Goal: Task Accomplishment & Management: Complete application form

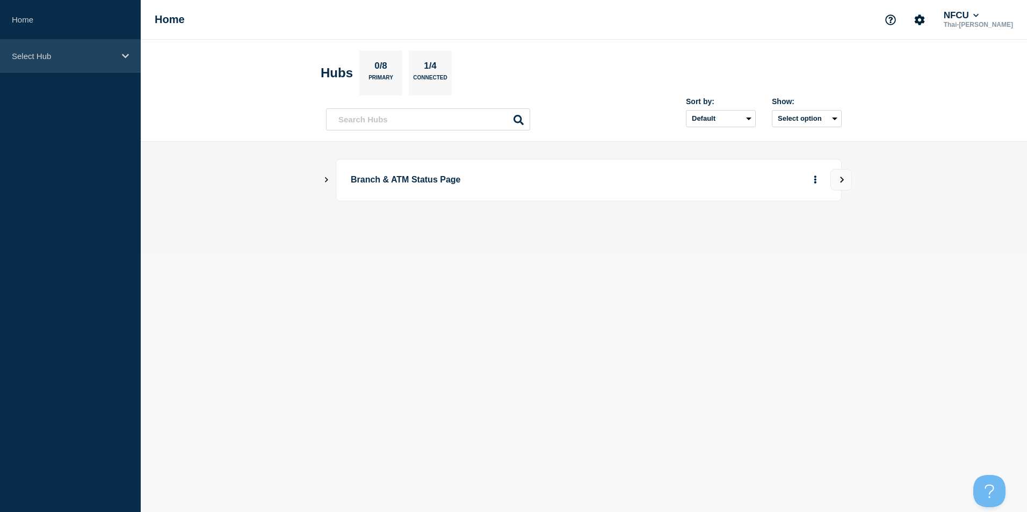
click at [66, 56] on p "Select Hub" at bounding box center [63, 56] width 103 height 9
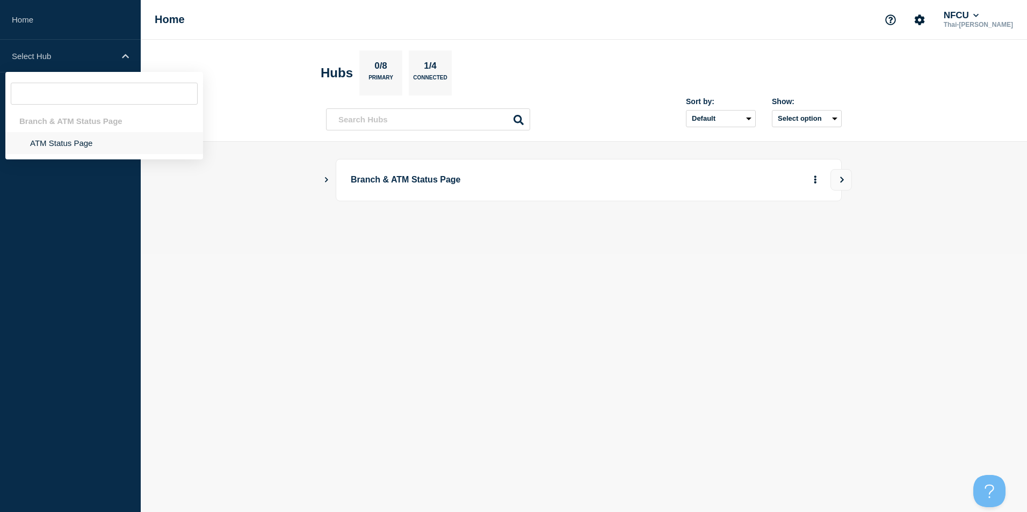
click at [68, 149] on li "ATM Status Page" at bounding box center [104, 143] width 198 height 22
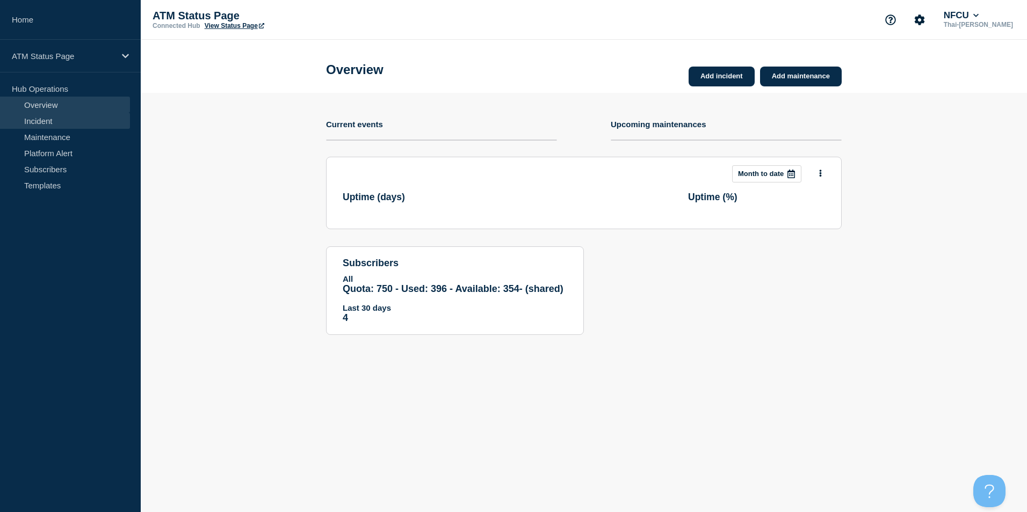
click at [49, 124] on link "Incident" at bounding box center [65, 121] width 130 height 16
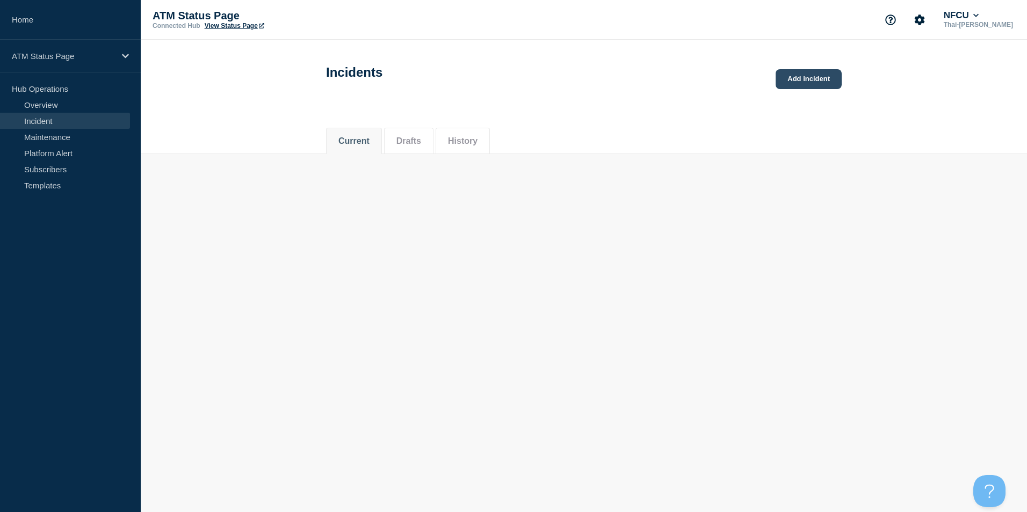
click at [802, 70] on link "Add incident" at bounding box center [808, 79] width 66 height 20
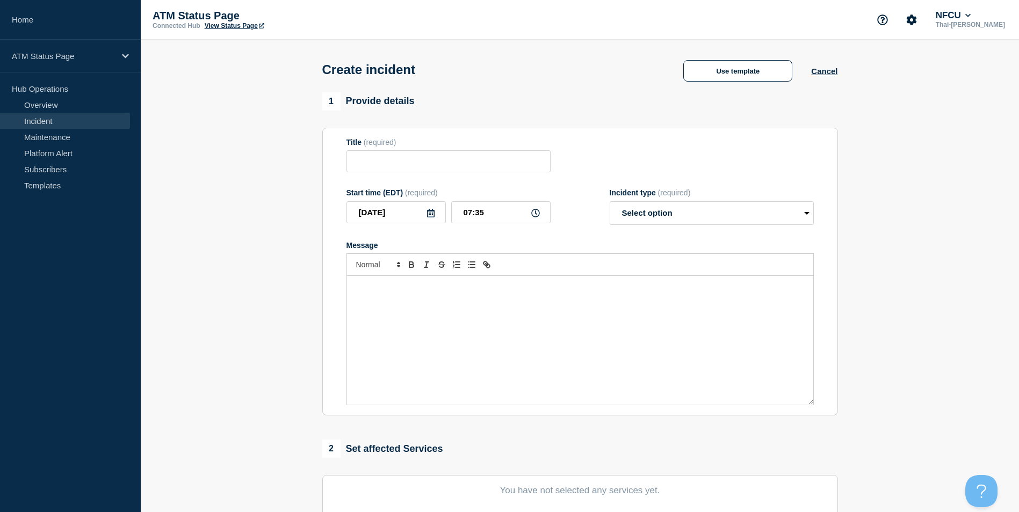
scroll to position [240, 0]
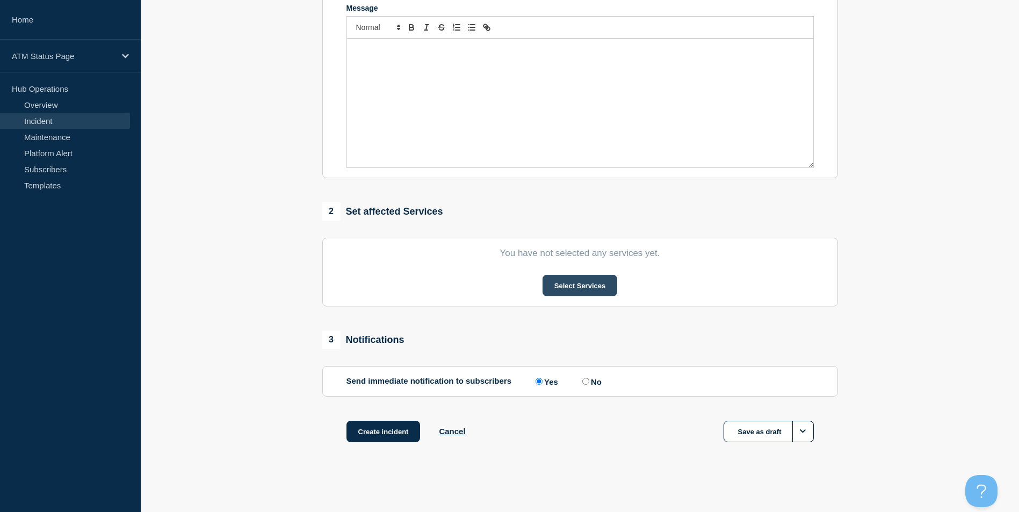
click at [587, 280] on button "Select Services" at bounding box center [579, 285] width 75 height 21
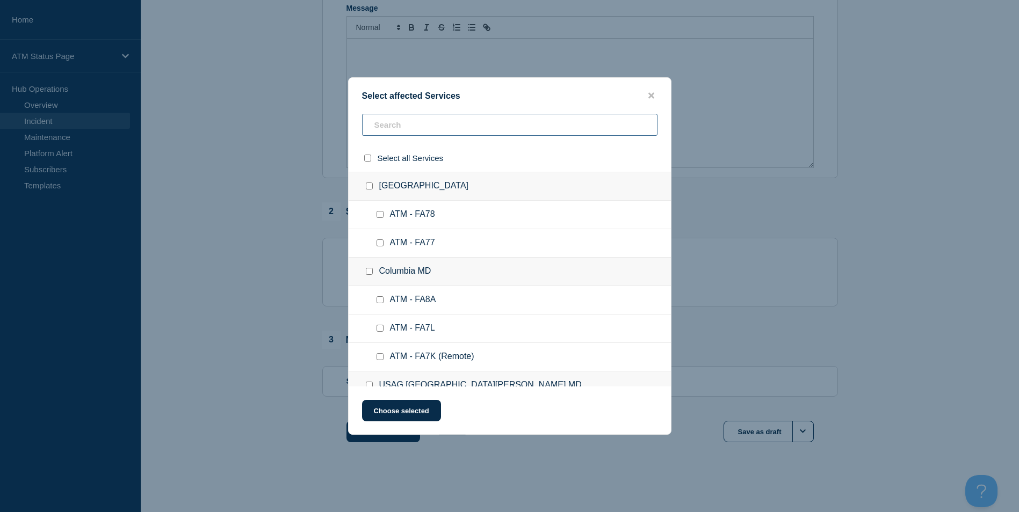
click at [400, 120] on input "text" at bounding box center [509, 125] width 295 height 22
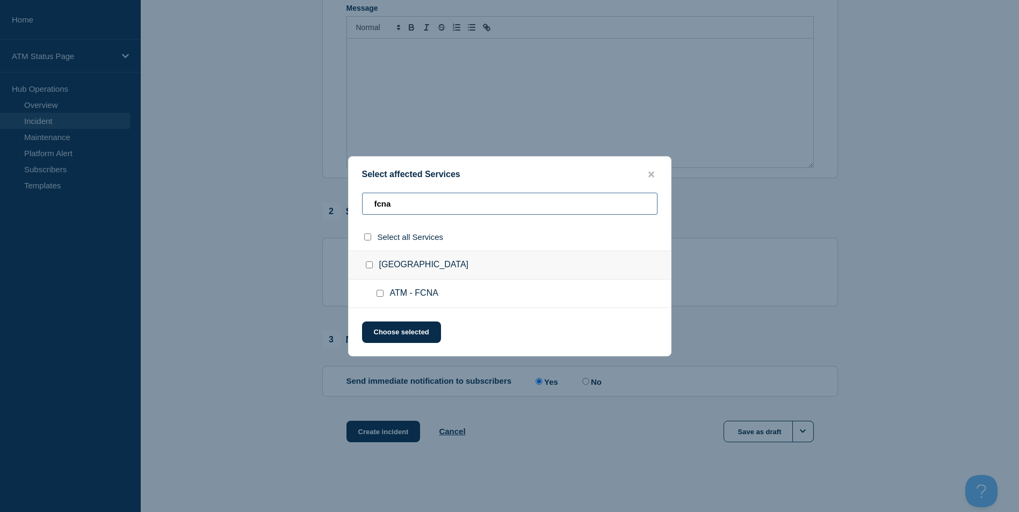
type input "fcna"
click at [380, 291] on input "ATM - FCNA checkbox" at bounding box center [379, 293] width 7 height 7
checkbox input "true"
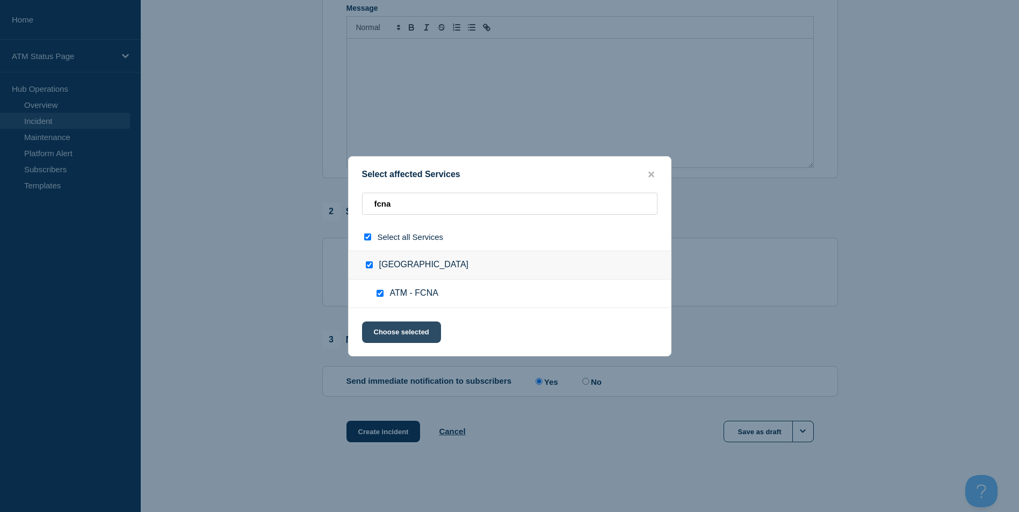
click at [399, 329] on button "Choose selected" at bounding box center [401, 332] width 79 height 21
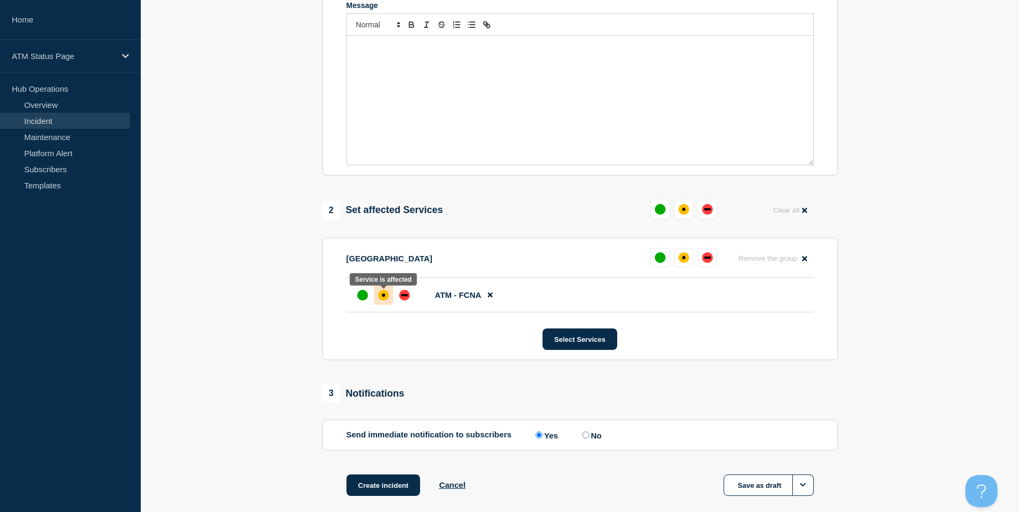
click at [381, 300] on div "affected" at bounding box center [383, 295] width 11 height 11
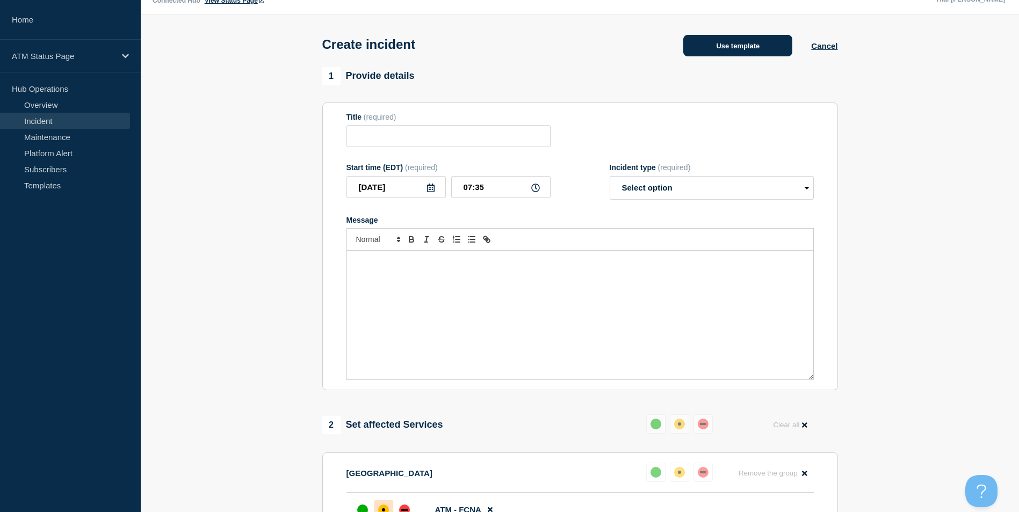
click at [759, 47] on button "Use template" at bounding box center [737, 45] width 109 height 21
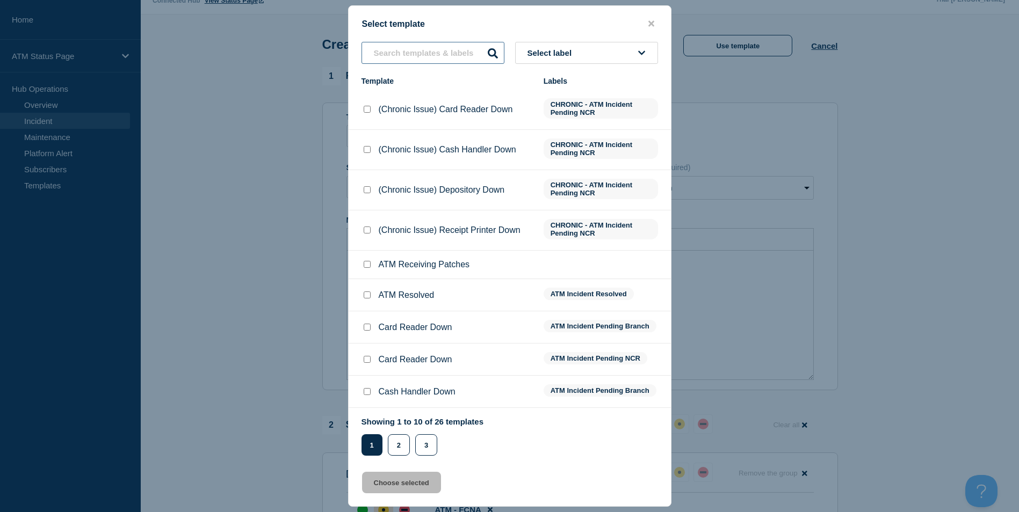
click at [416, 52] on input "text" at bounding box center [432, 53] width 143 height 22
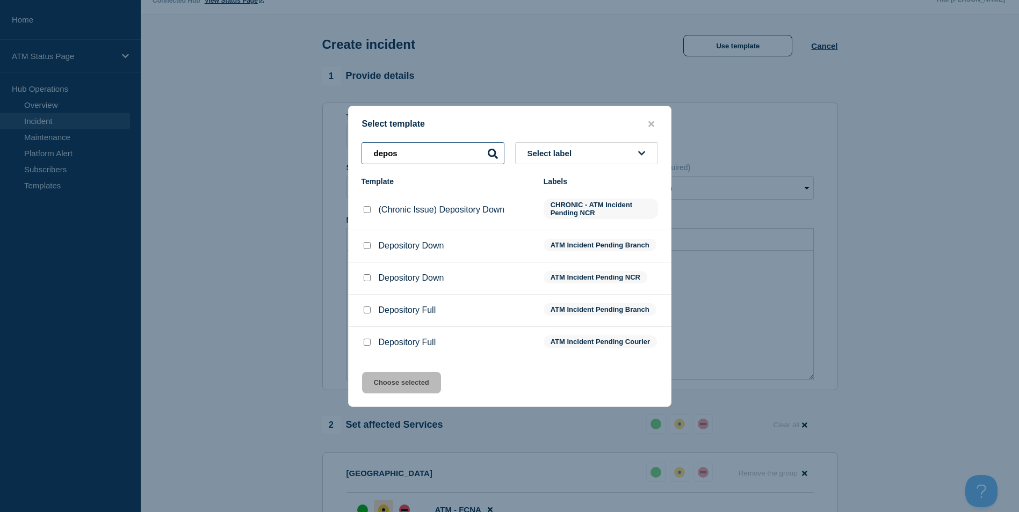
type input "depos"
click at [366, 244] on input "Depository Down checkbox" at bounding box center [367, 245] width 7 height 7
checkbox input "true"
click at [405, 391] on button "Choose selected" at bounding box center [401, 382] width 79 height 21
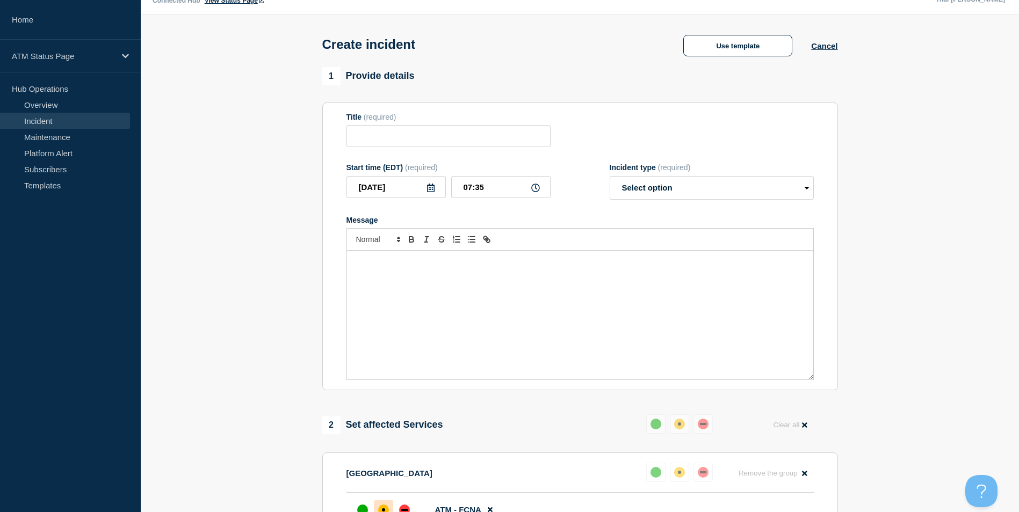
type input "Depository Down"
select select "identified"
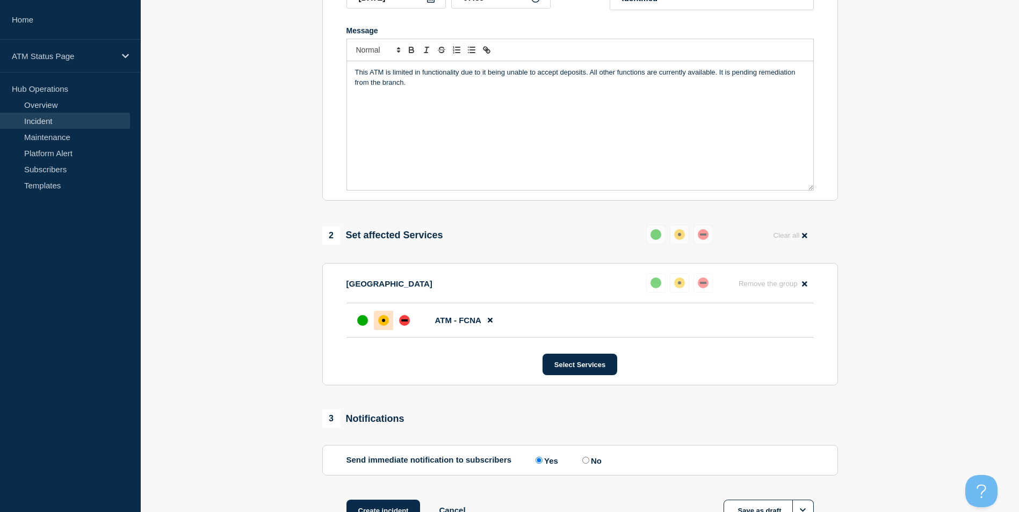
scroll to position [296, 0]
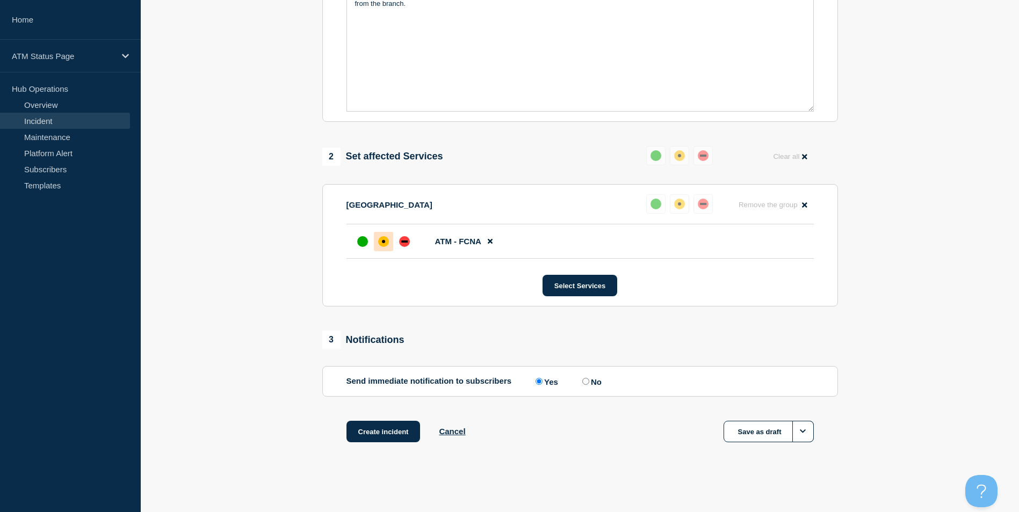
click at [388, 418] on div "1 Provide details Title (required) Depository Down Start time (EDT) (required) …" at bounding box center [580, 134] width 528 height 671
click at [401, 428] on button "Create incident" at bounding box center [383, 431] width 74 height 21
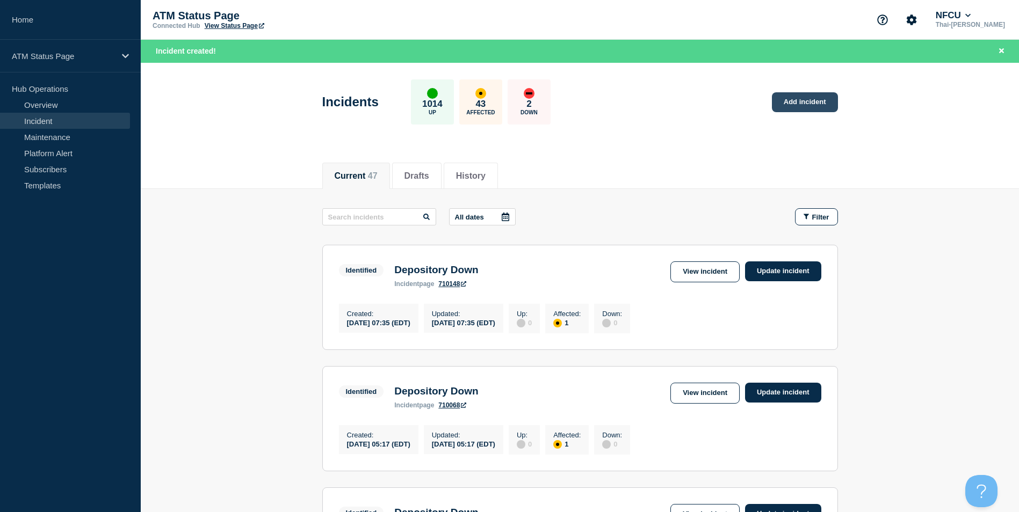
click at [813, 99] on link "Add incident" at bounding box center [805, 102] width 66 height 20
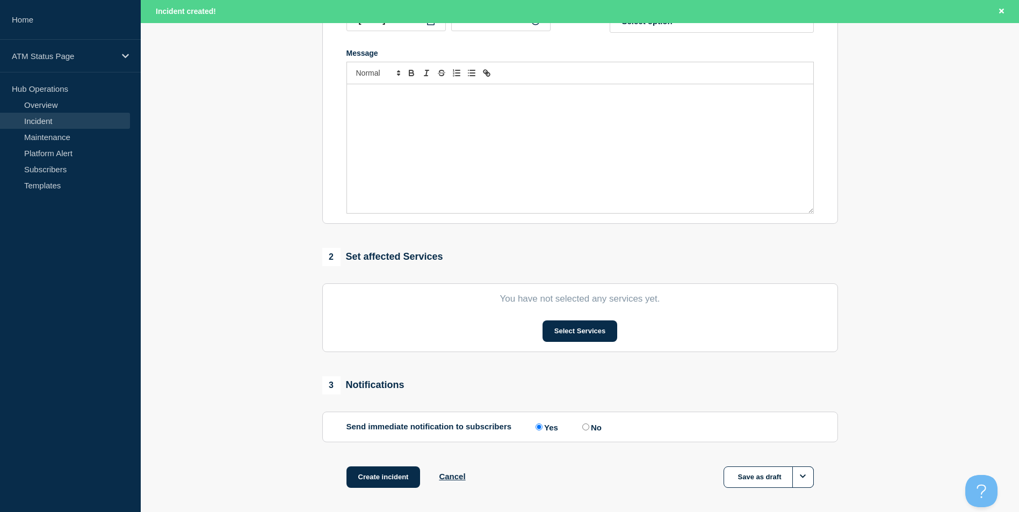
scroll to position [263, 0]
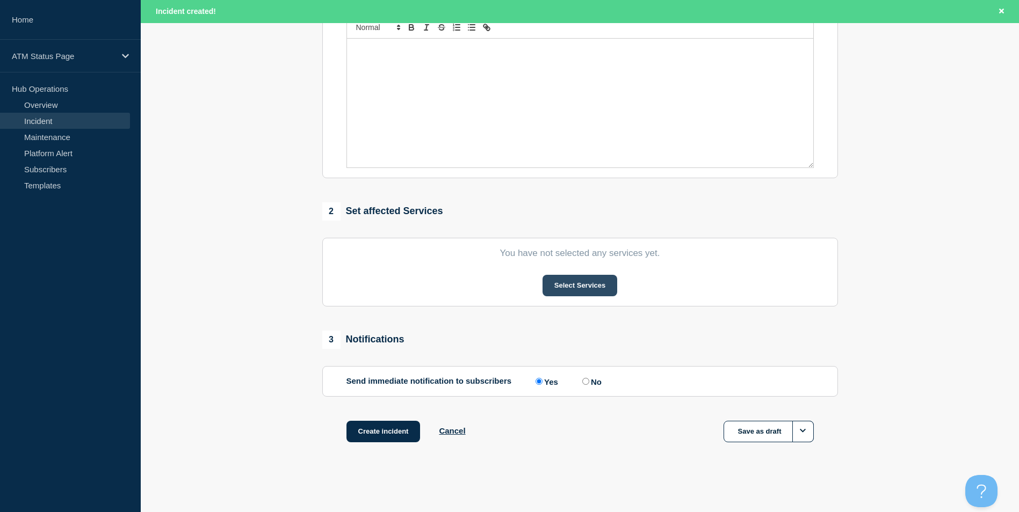
click at [577, 285] on button "Select Services" at bounding box center [579, 285] width 75 height 21
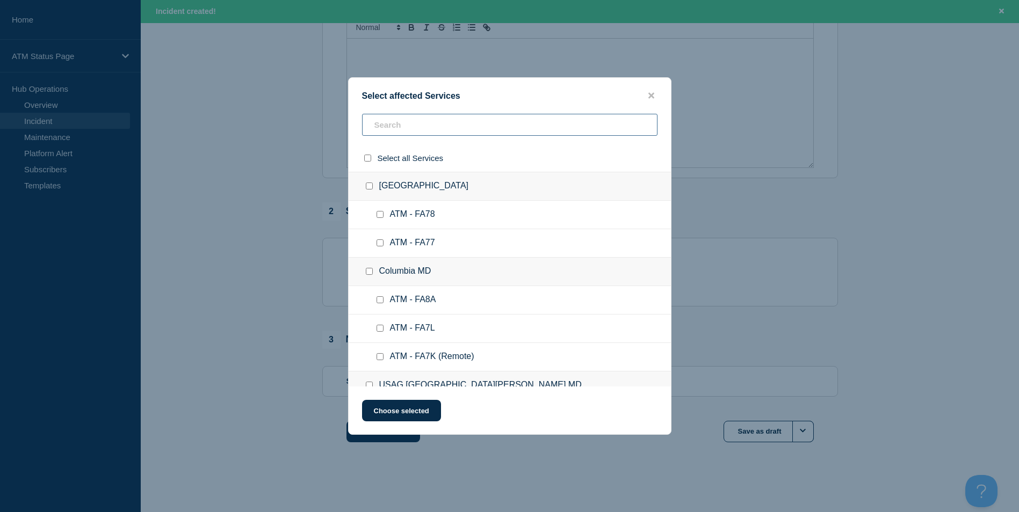
click at [423, 126] on input "text" at bounding box center [509, 125] width 295 height 22
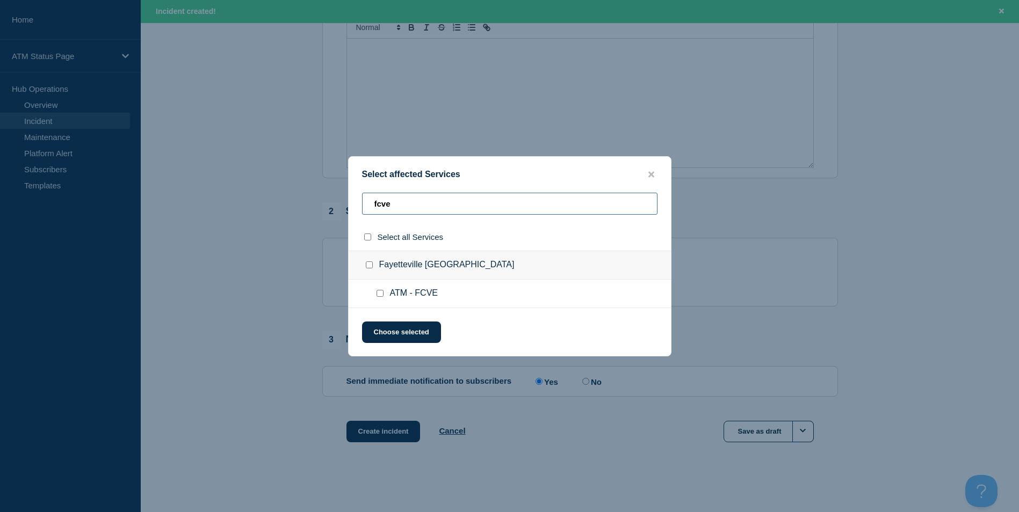
type input "fcve"
click at [379, 296] on input "ATM - FCVE checkbox" at bounding box center [379, 293] width 7 height 7
checkbox input "true"
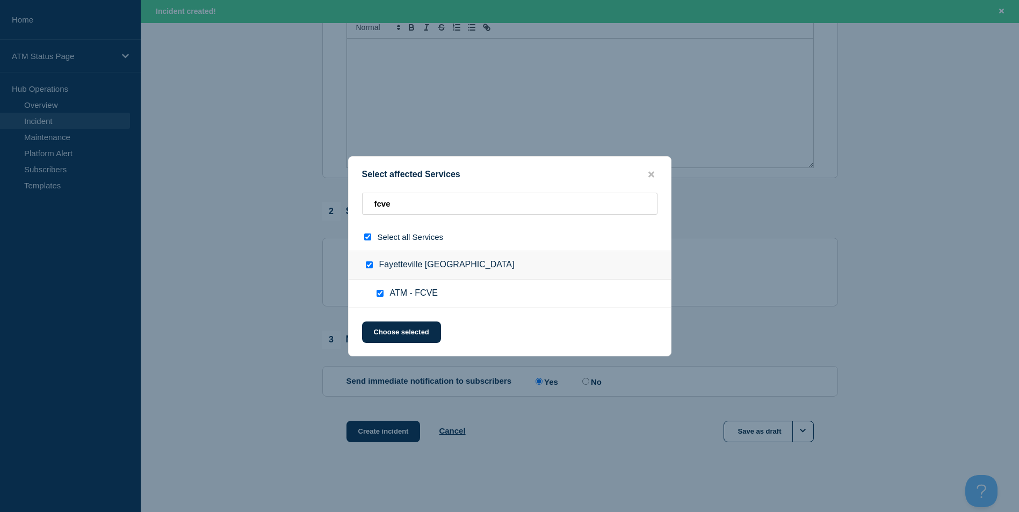
drag, startPoint x: 389, startPoint y: 322, endPoint x: 406, endPoint y: 347, distance: 30.1
click at [389, 324] on button "Choose selected" at bounding box center [401, 332] width 79 height 21
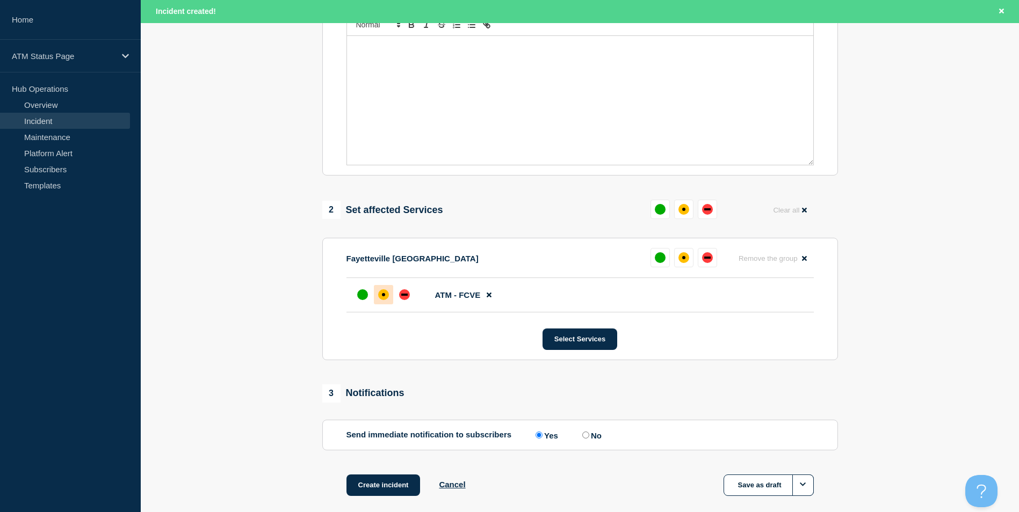
click at [391, 304] on div at bounding box center [383, 294] width 19 height 19
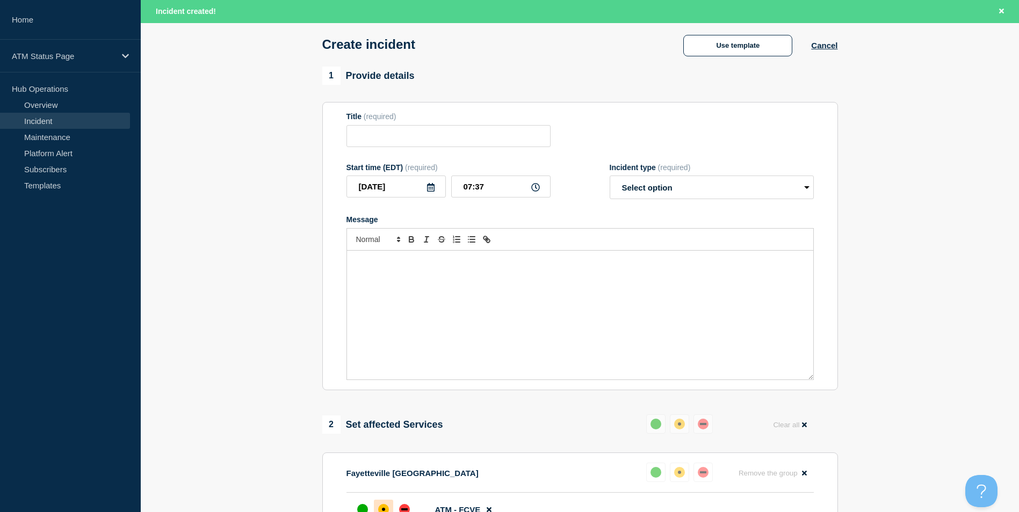
scroll to position [0, 0]
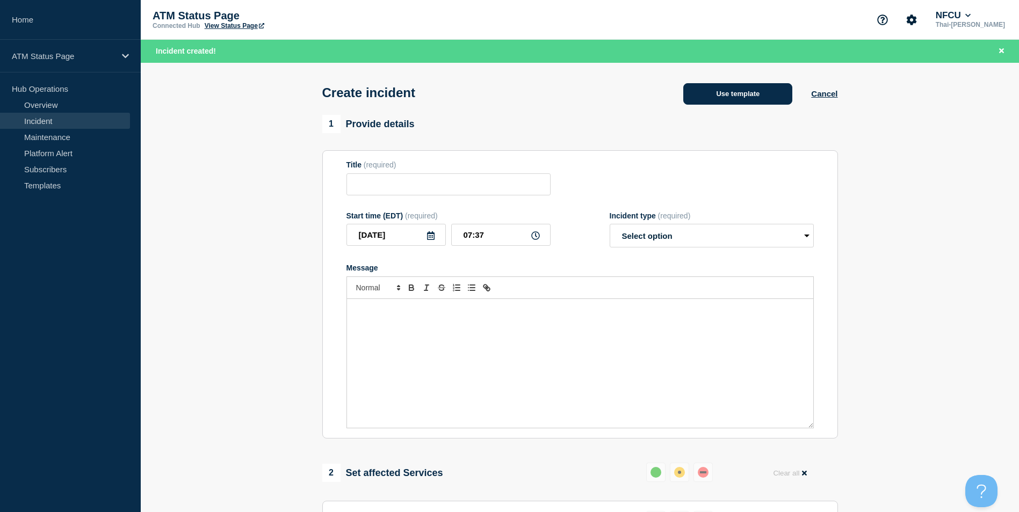
click at [738, 100] on button "Use template" at bounding box center [737, 93] width 109 height 21
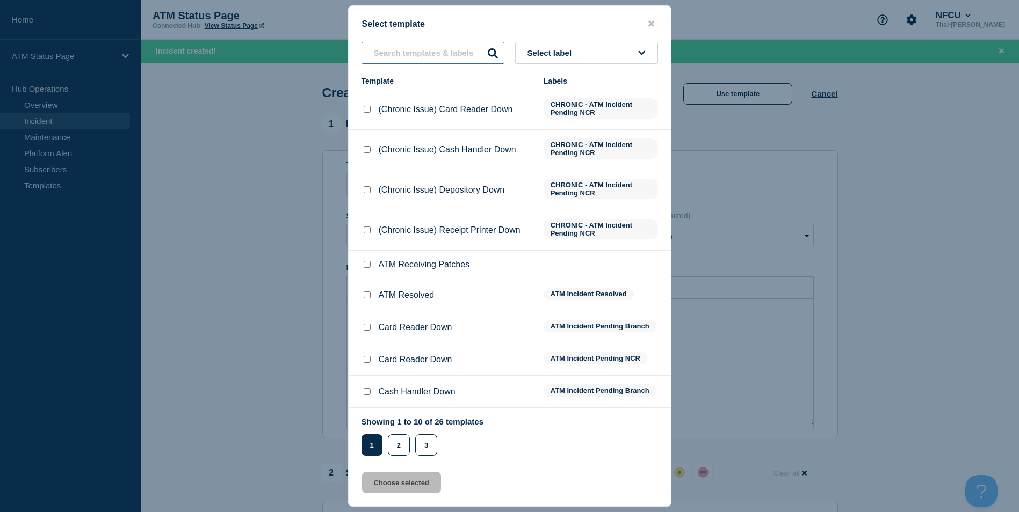
click at [394, 46] on input "text" at bounding box center [432, 53] width 143 height 22
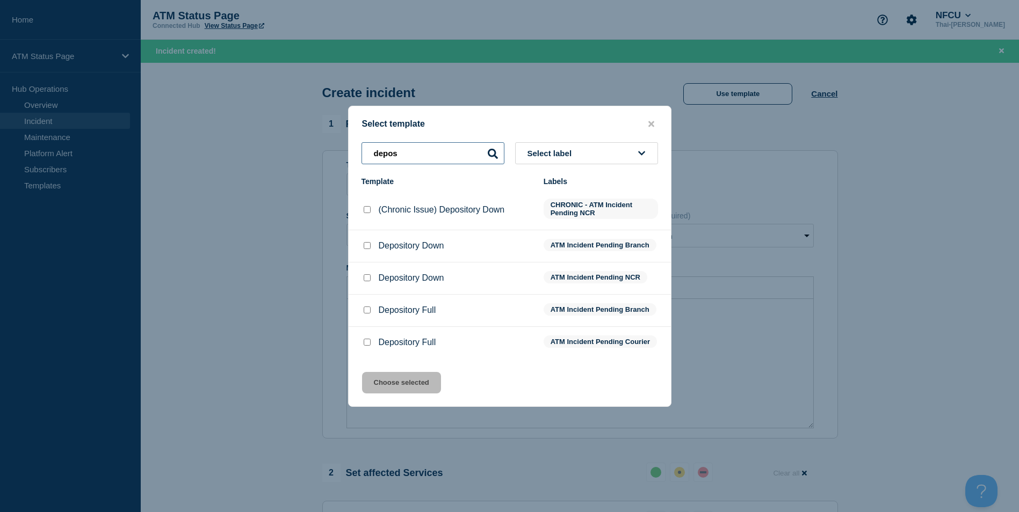
type input "depos"
click at [368, 245] on input "Depository Down checkbox" at bounding box center [367, 245] width 7 height 7
checkbox input "true"
click at [430, 389] on button "Choose selected" at bounding box center [401, 382] width 79 height 21
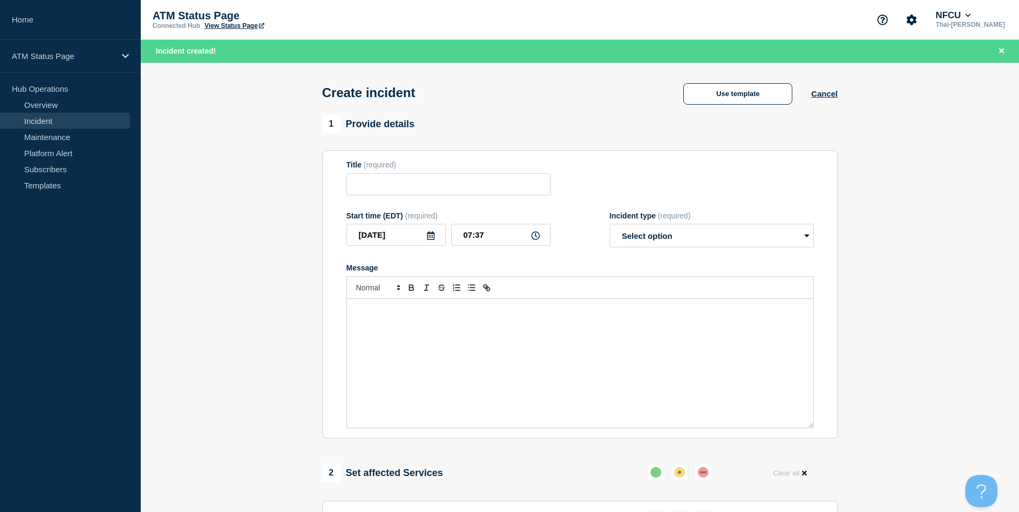
type input "Depository Down"
select select "identified"
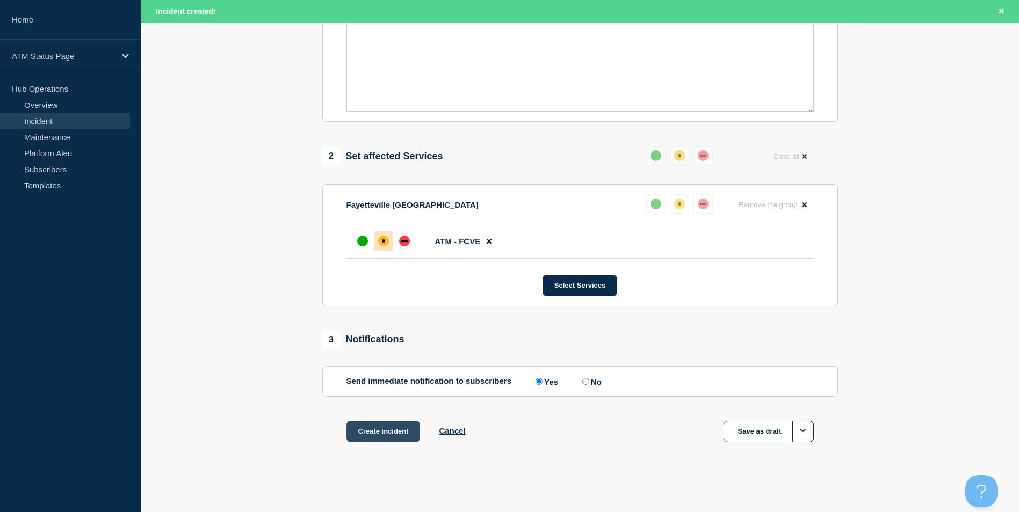
click at [407, 429] on button "Create incident" at bounding box center [383, 431] width 74 height 21
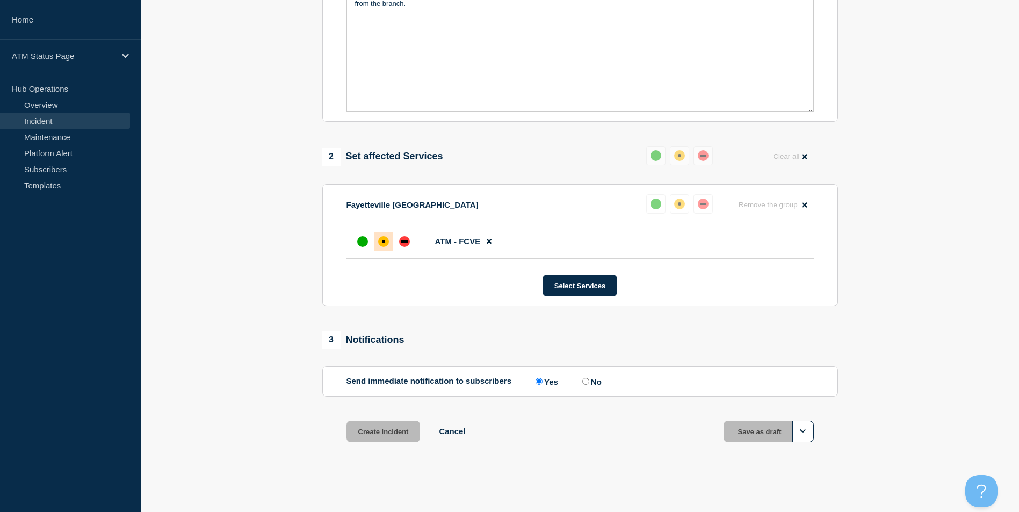
scroll to position [296, 0]
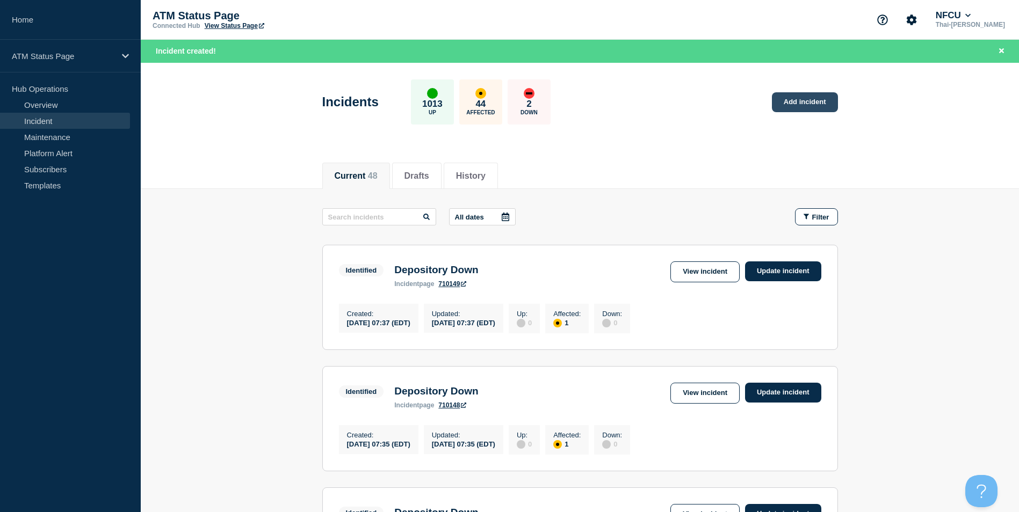
click at [798, 99] on link "Add incident" at bounding box center [805, 102] width 66 height 20
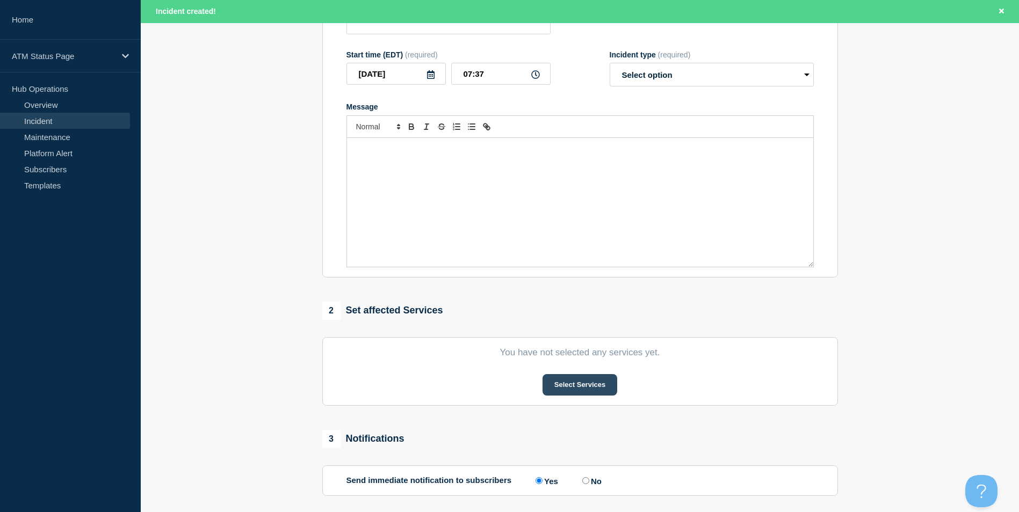
scroll to position [215, 0]
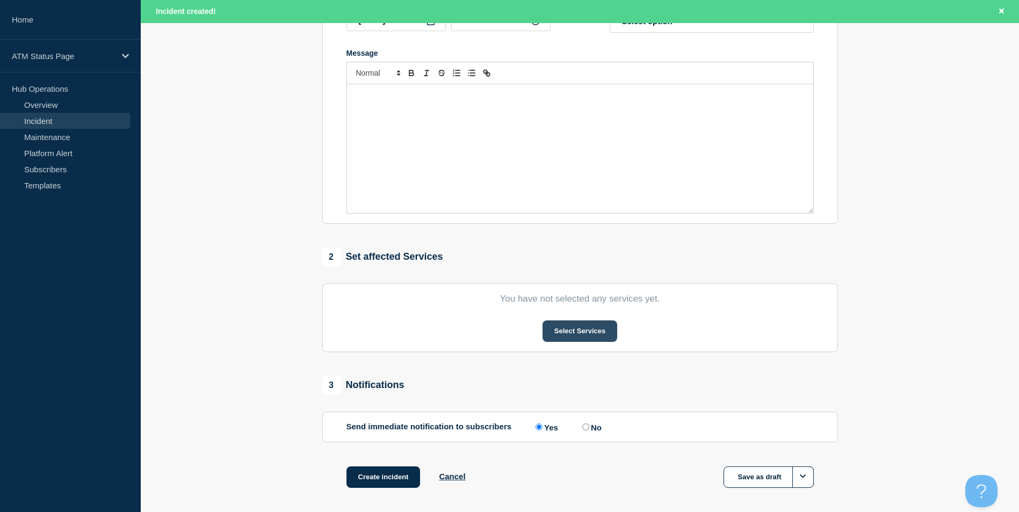
click at [586, 328] on button "Select Services" at bounding box center [579, 331] width 75 height 21
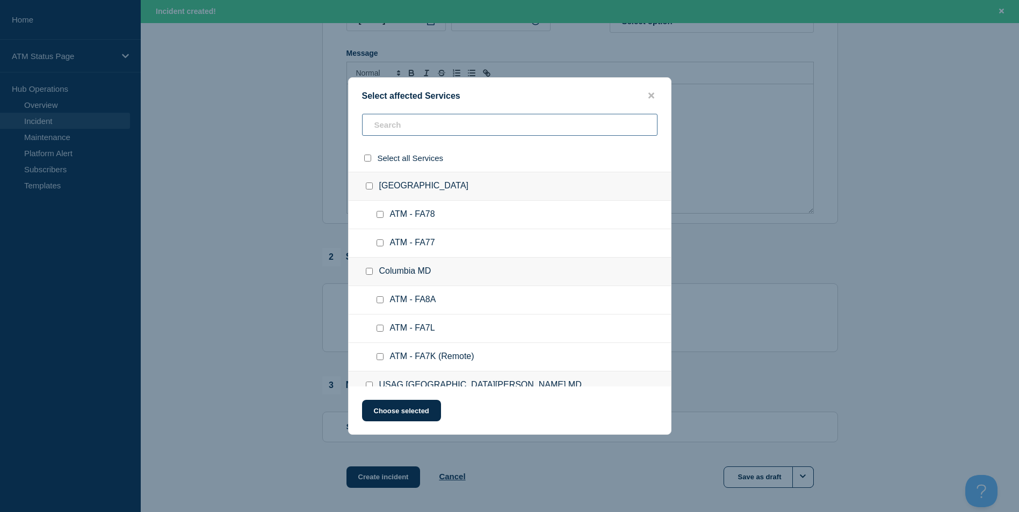
click at [402, 129] on input "text" at bounding box center [509, 125] width 295 height 22
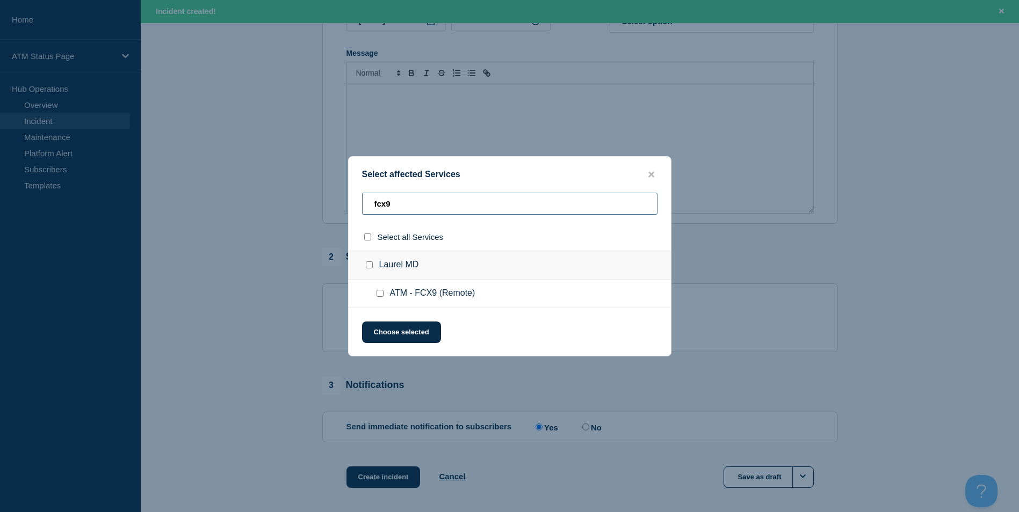
type input "fcx9"
click at [379, 295] on input "ATM - FCX9 (Remote) checkbox" at bounding box center [379, 293] width 7 height 7
checkbox input "true"
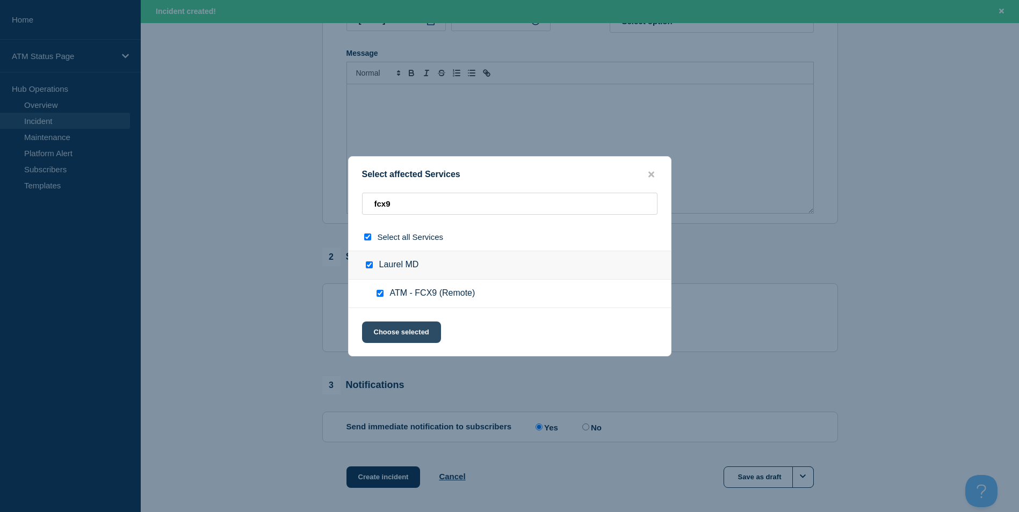
click at [401, 337] on button "Choose selected" at bounding box center [401, 332] width 79 height 21
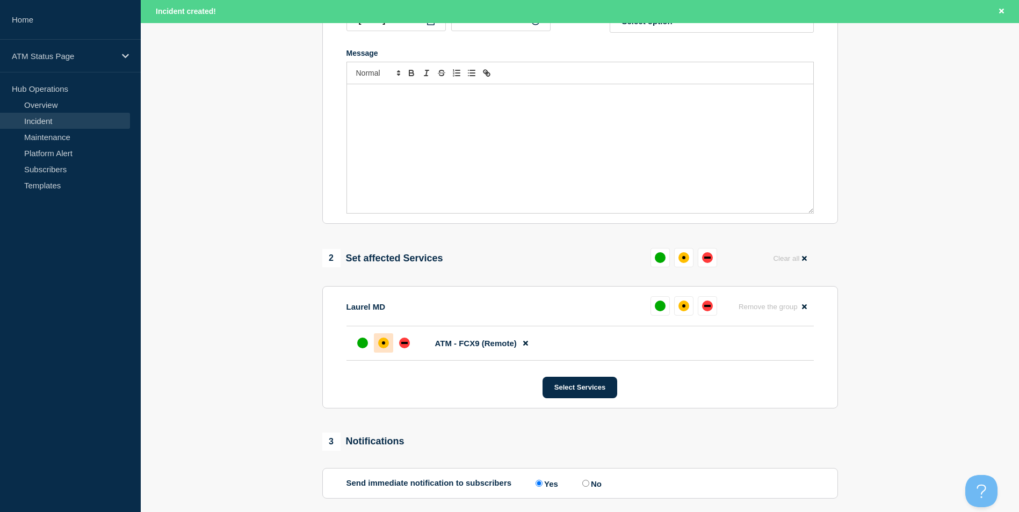
click at [380, 341] on div at bounding box center [383, 342] width 19 height 19
click at [380, 341] on div "affected" at bounding box center [383, 343] width 11 height 11
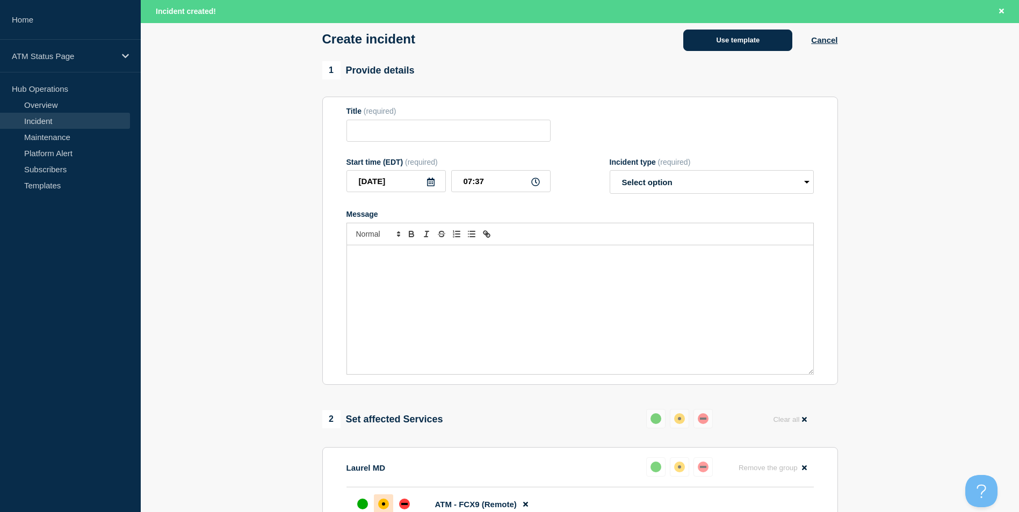
click at [714, 46] on button "Use template" at bounding box center [737, 40] width 109 height 21
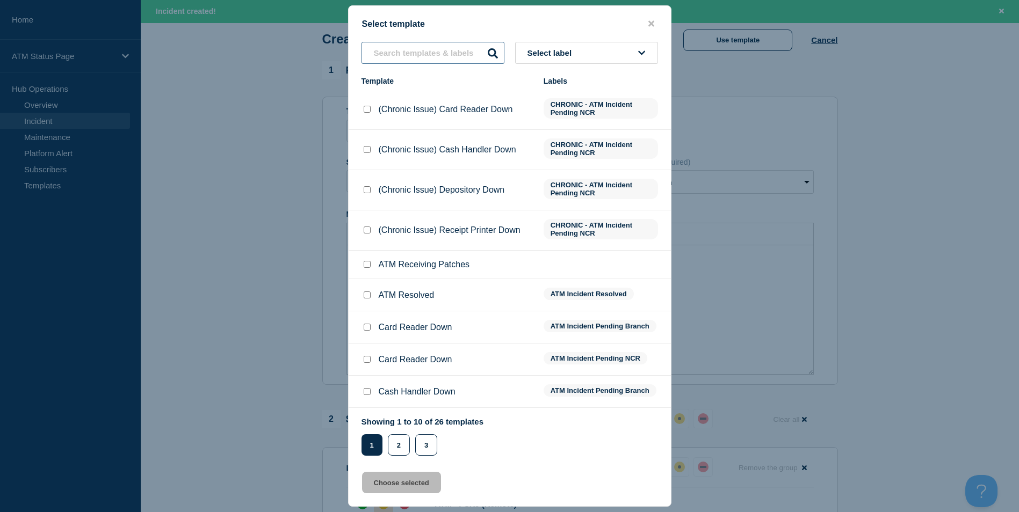
click at [414, 53] on input "text" at bounding box center [432, 53] width 143 height 22
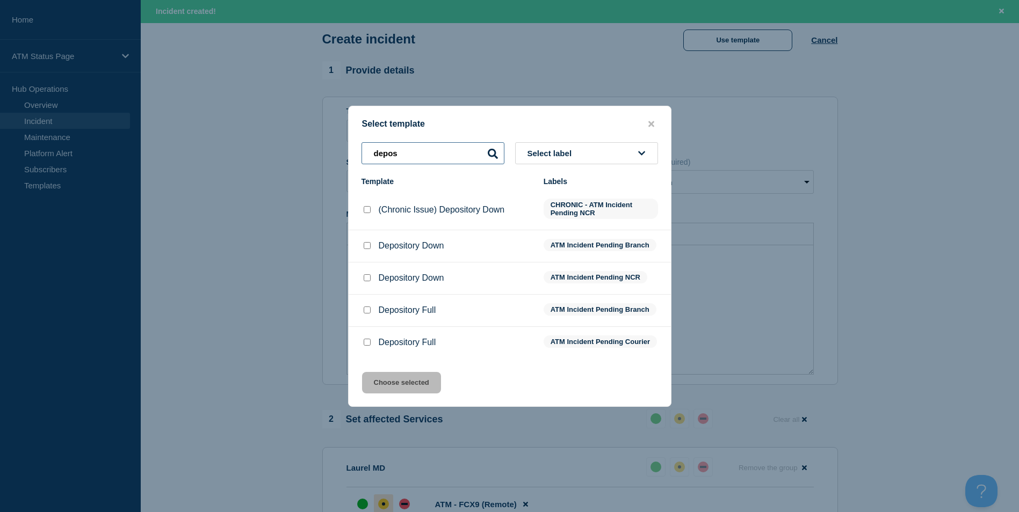
type input "depos"
click at [366, 277] on input "Depository Down checkbox" at bounding box center [367, 277] width 7 height 7
checkbox input "true"
click at [412, 384] on button "Choose selected" at bounding box center [401, 382] width 79 height 21
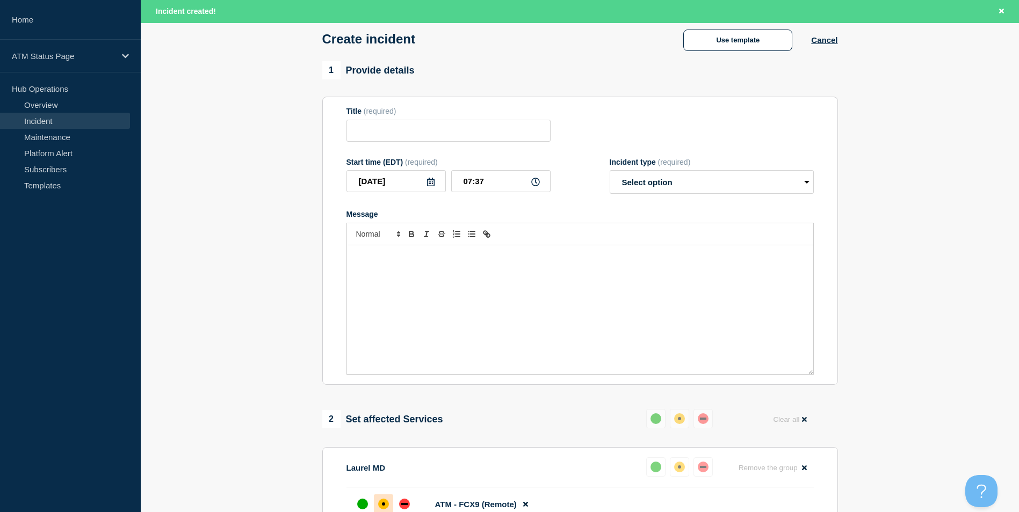
type input "Depository Down"
select select "identified"
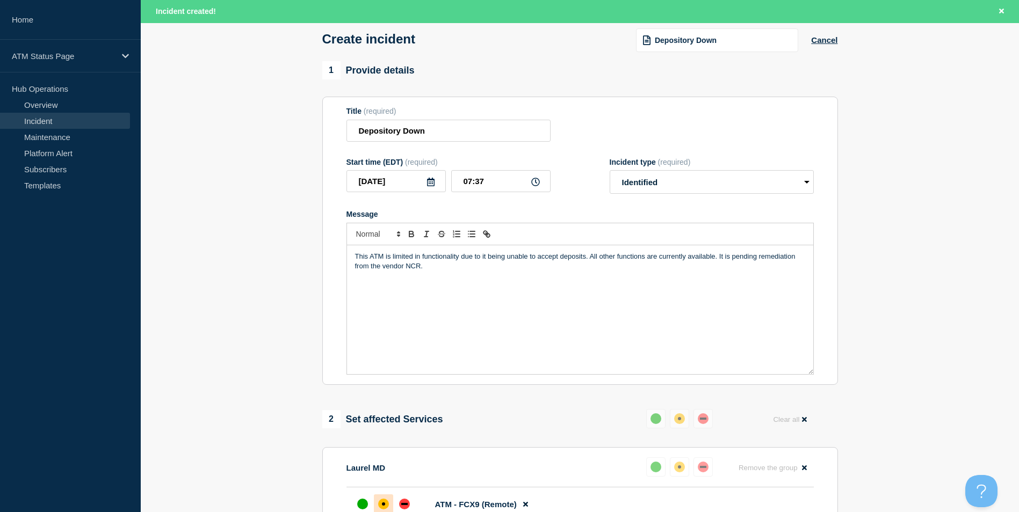
scroll to position [319, 0]
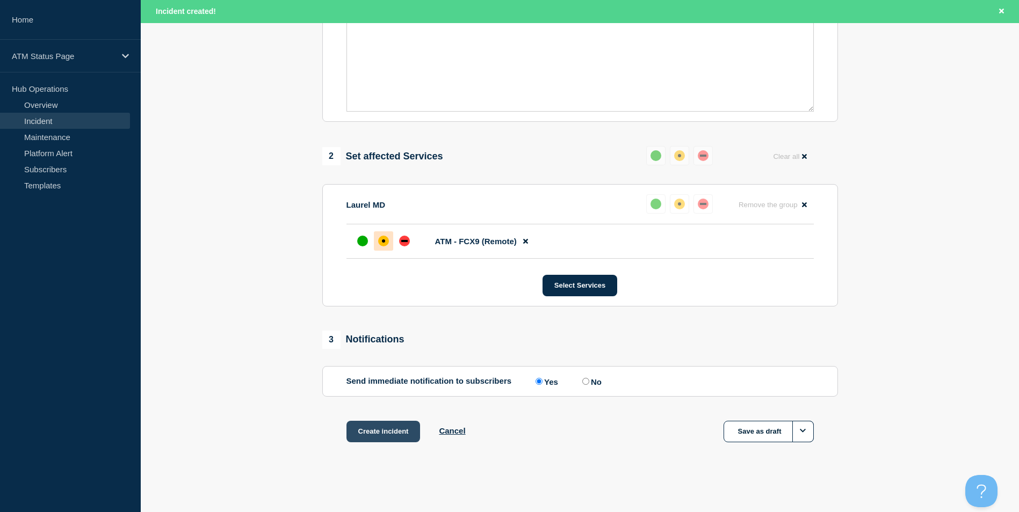
click at [400, 438] on button "Create incident" at bounding box center [383, 431] width 74 height 21
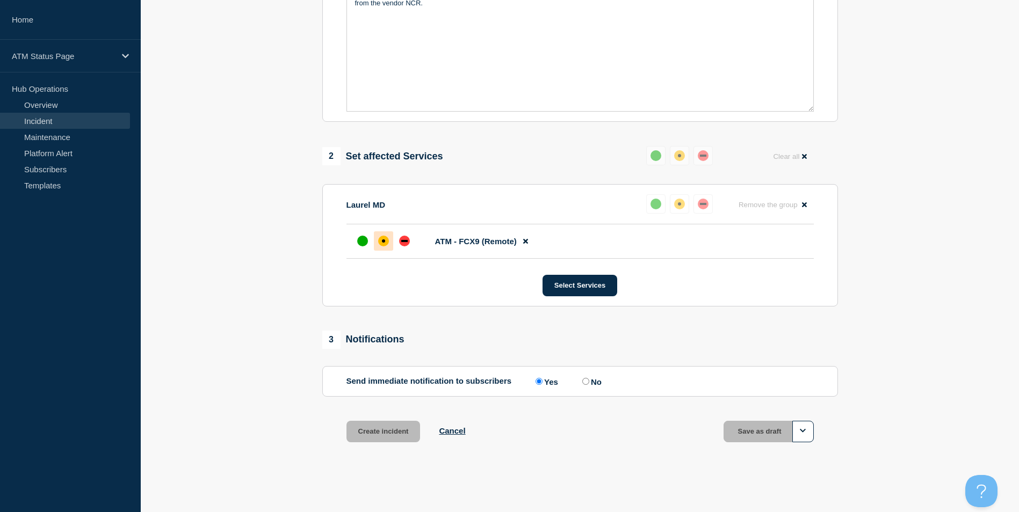
scroll to position [296, 0]
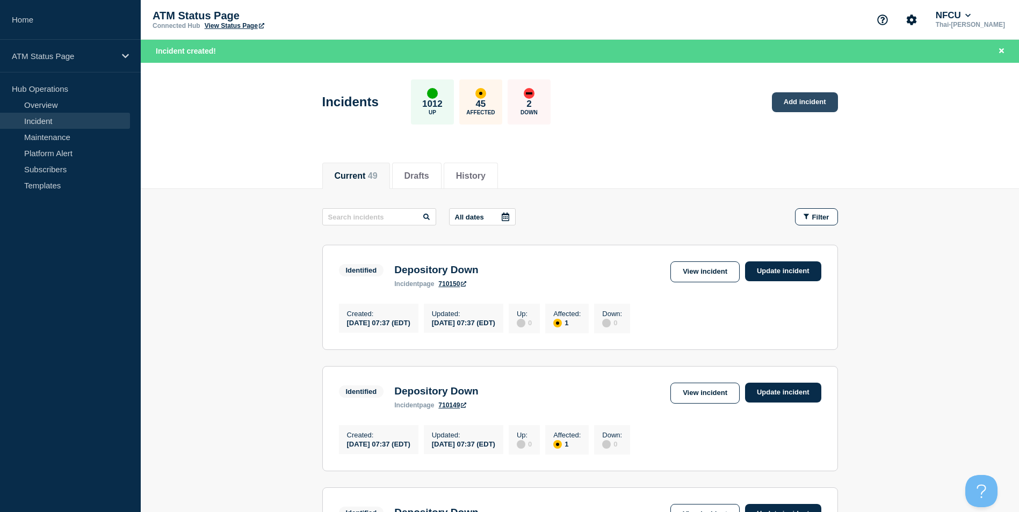
click at [791, 99] on link "Add incident" at bounding box center [805, 102] width 66 height 20
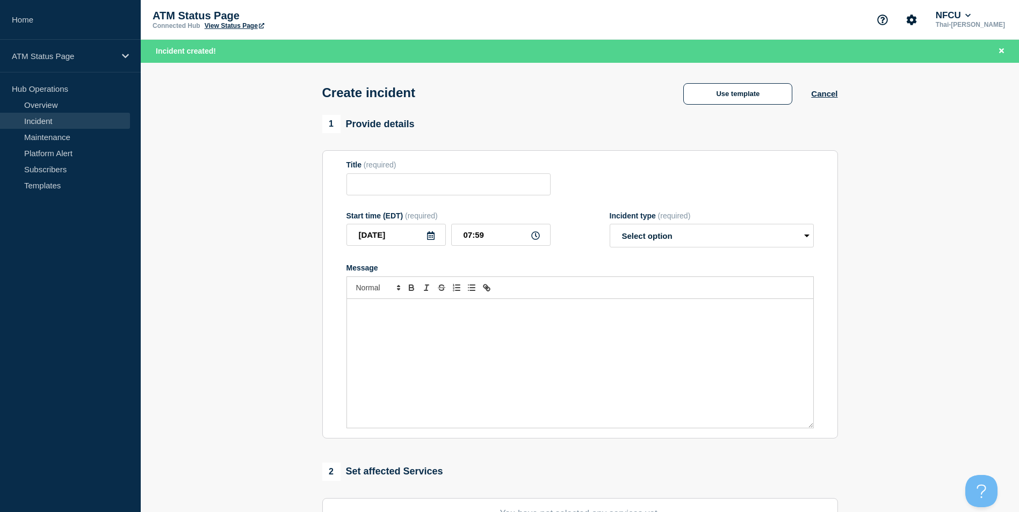
scroll to position [161, 0]
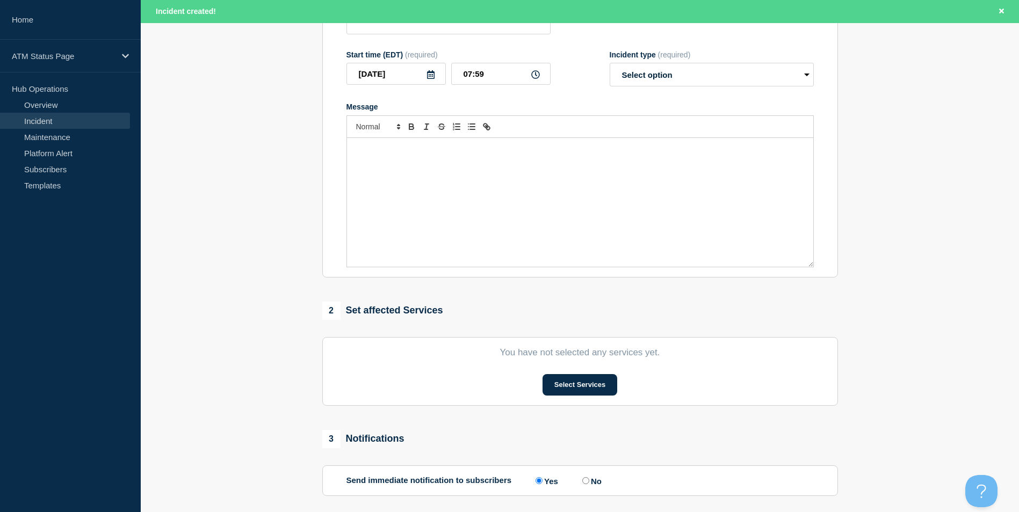
click at [599, 402] on section "You have not selected any services yet. Select Services" at bounding box center [579, 371] width 515 height 69
click at [593, 396] on button "Select Services" at bounding box center [579, 384] width 75 height 21
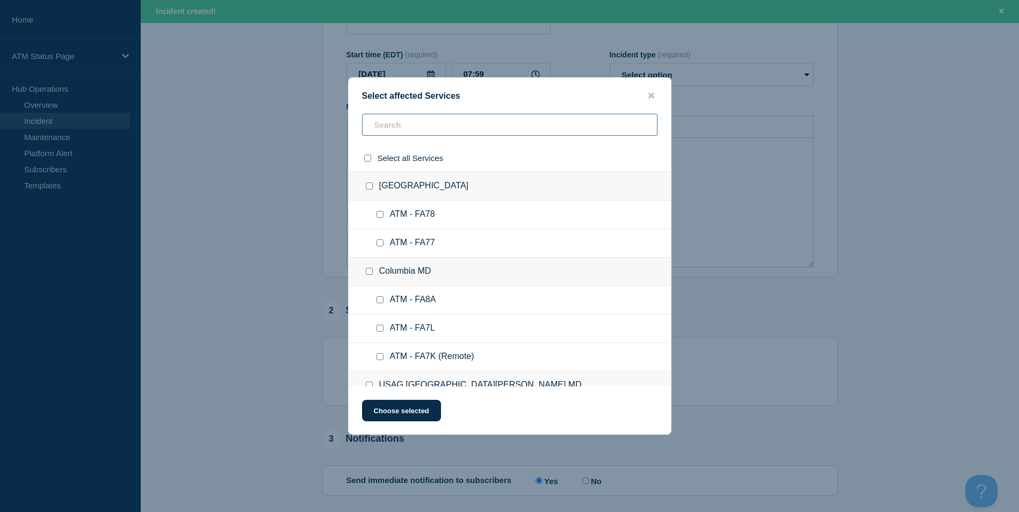
click at [409, 134] on input "text" at bounding box center [509, 125] width 295 height 22
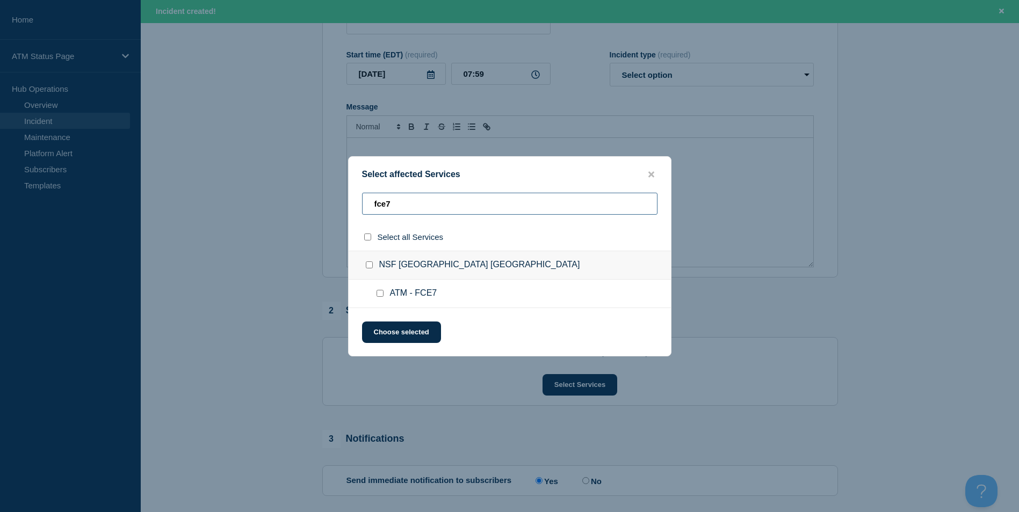
type input "fce7"
click at [377, 295] on input "ATM - FCE7 checkbox" at bounding box center [379, 293] width 7 height 7
checkbox input "true"
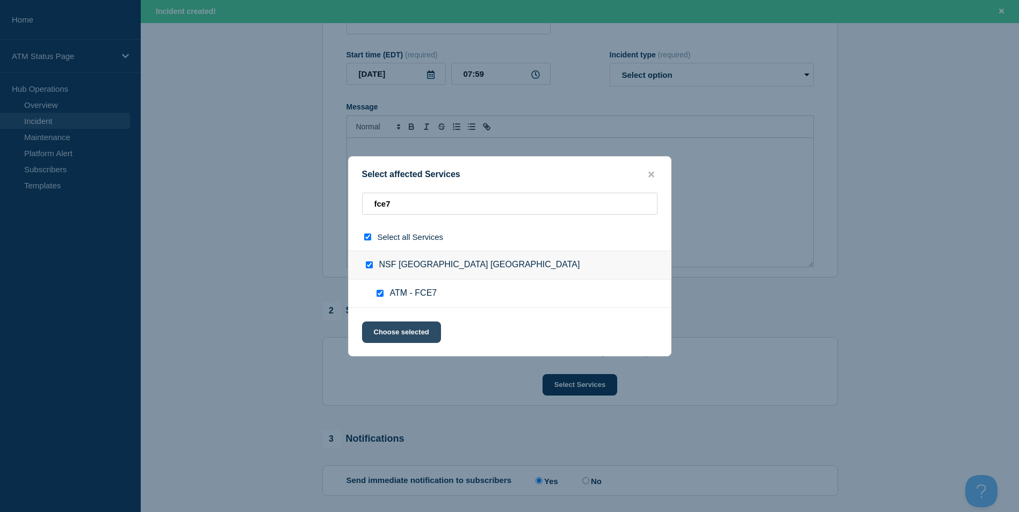
click at [395, 332] on button "Choose selected" at bounding box center [401, 332] width 79 height 21
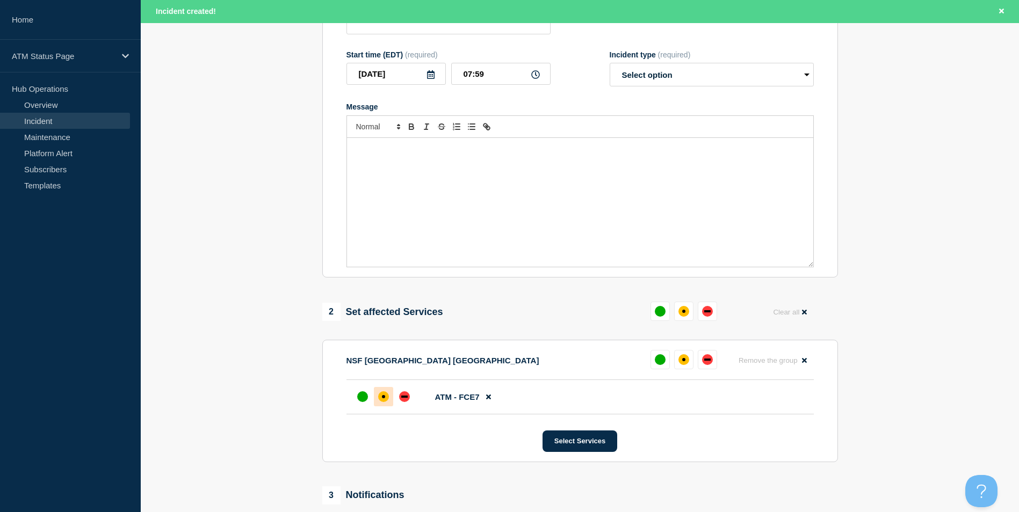
click at [381, 393] on div at bounding box center [383, 396] width 19 height 19
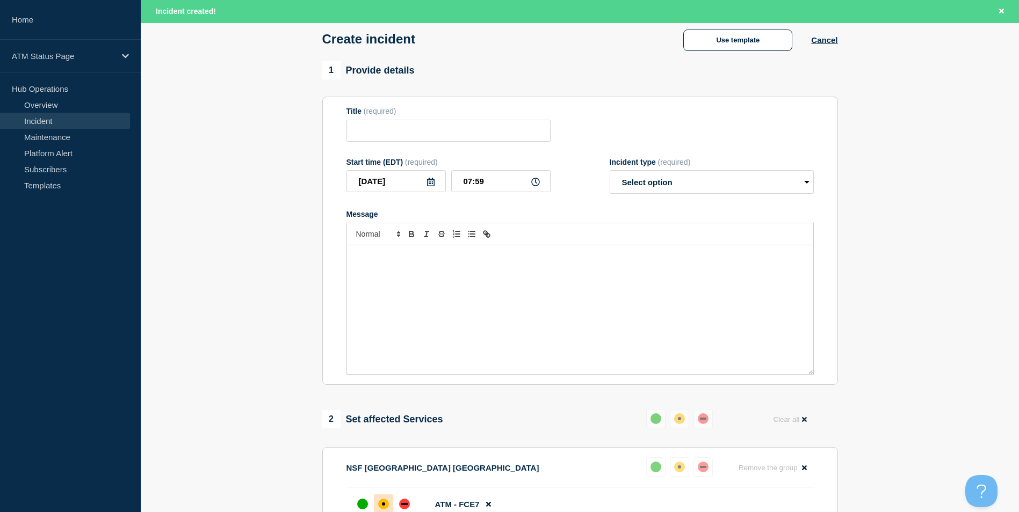
scroll to position [0, 0]
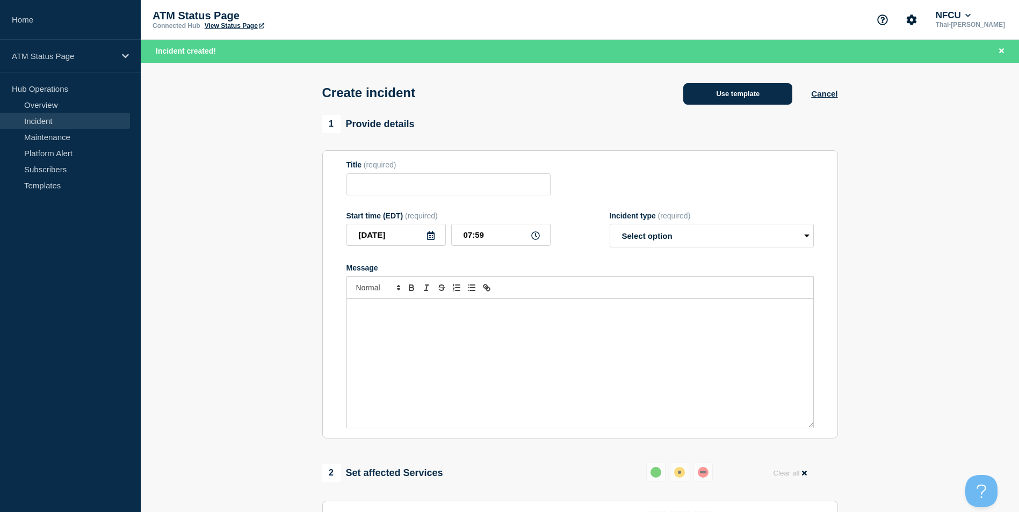
click at [718, 89] on button "Use template" at bounding box center [737, 93] width 109 height 21
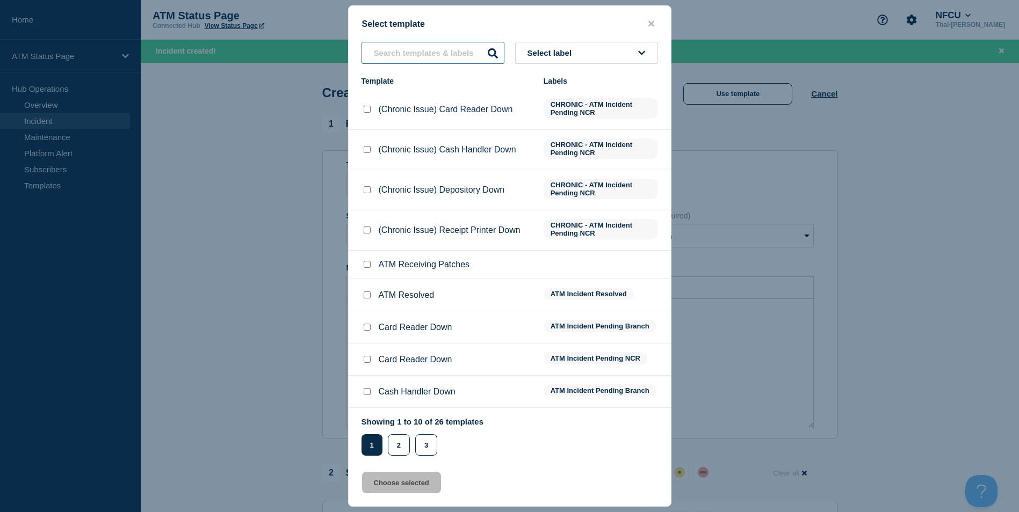
click at [428, 57] on input "text" at bounding box center [432, 53] width 143 height 22
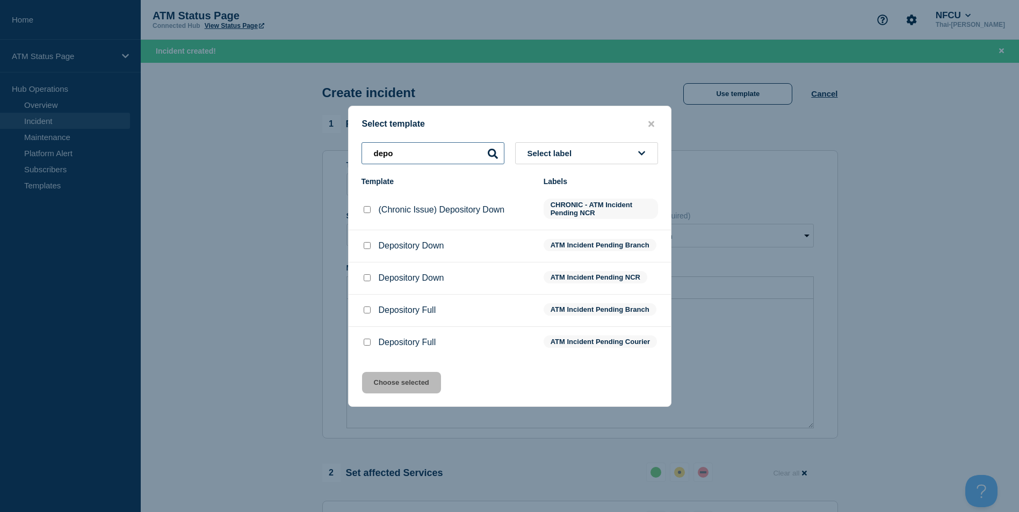
type input "depo"
click at [361, 241] on div at bounding box center [366, 246] width 11 height 11
click at [364, 242] on input "Depository Down checkbox" at bounding box center [367, 245] width 7 height 7
checkbox input "true"
click at [395, 383] on button "Choose selected" at bounding box center [401, 382] width 79 height 21
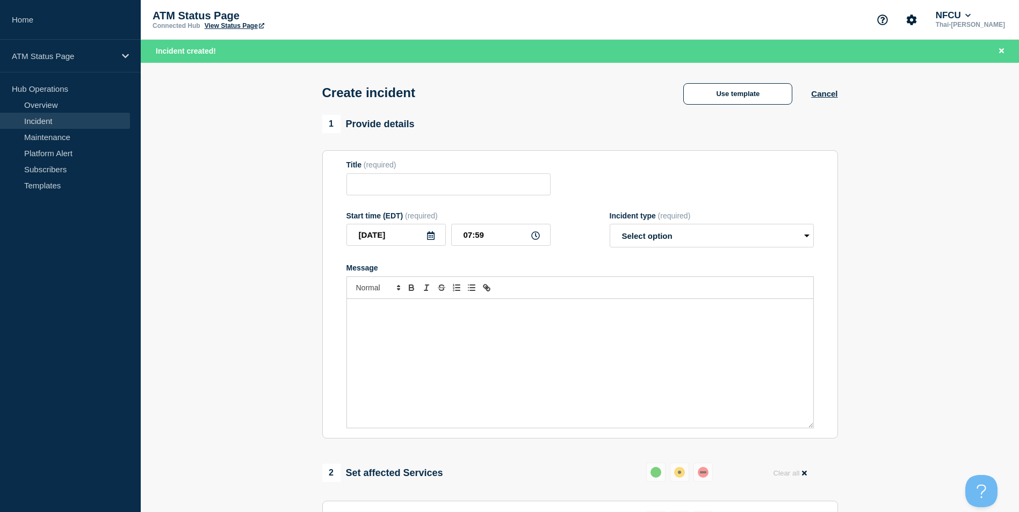
type input "Depository Down"
select select "identified"
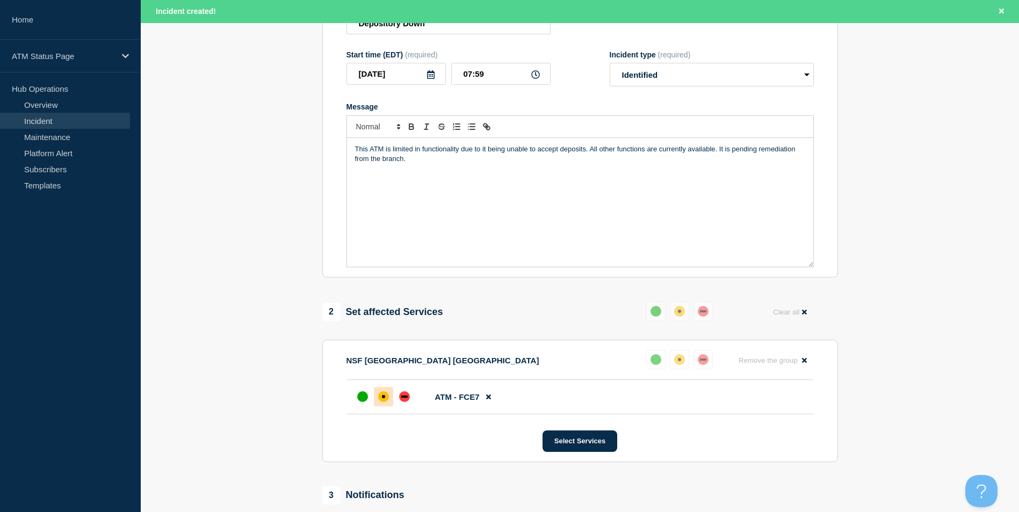
scroll to position [319, 0]
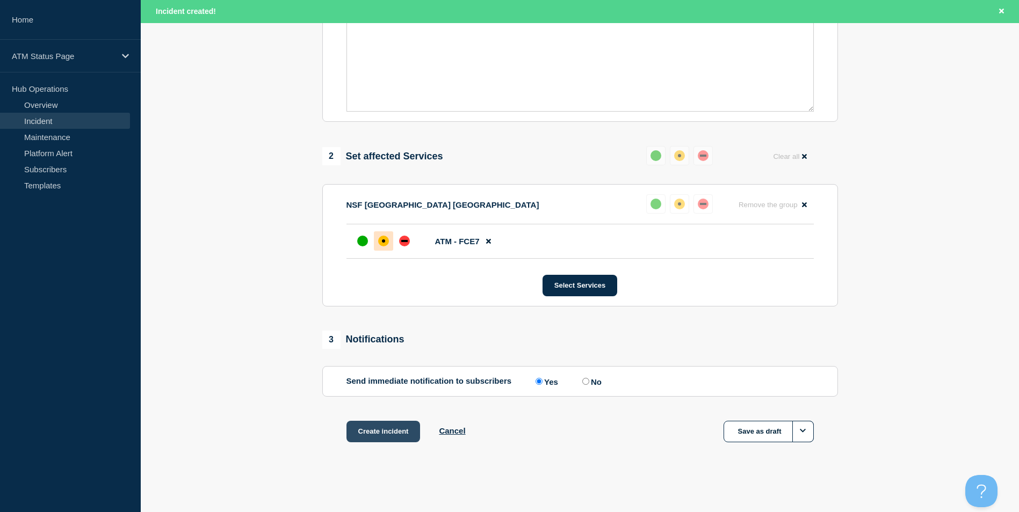
click at [388, 437] on button "Create incident" at bounding box center [383, 431] width 74 height 21
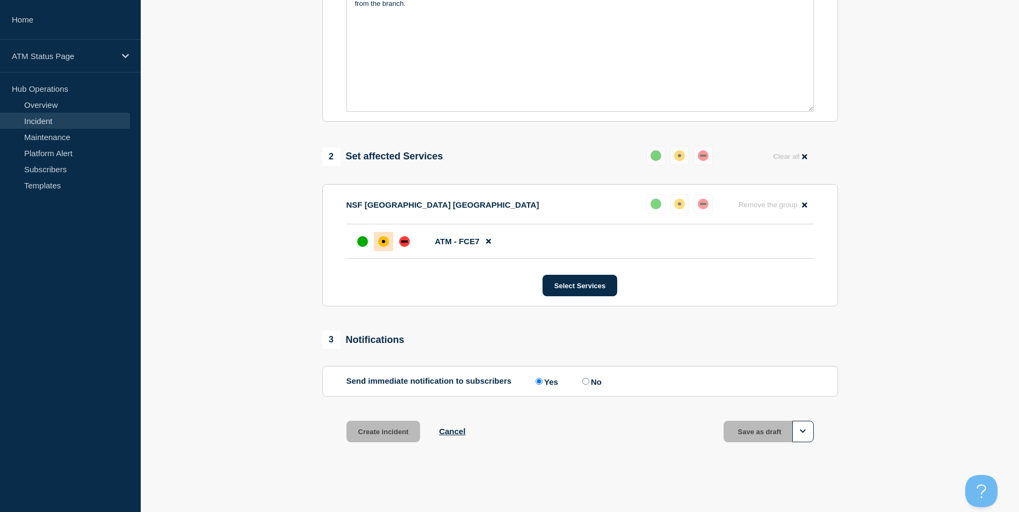
scroll to position [296, 0]
